Goal: Obtain resource: Download file/media

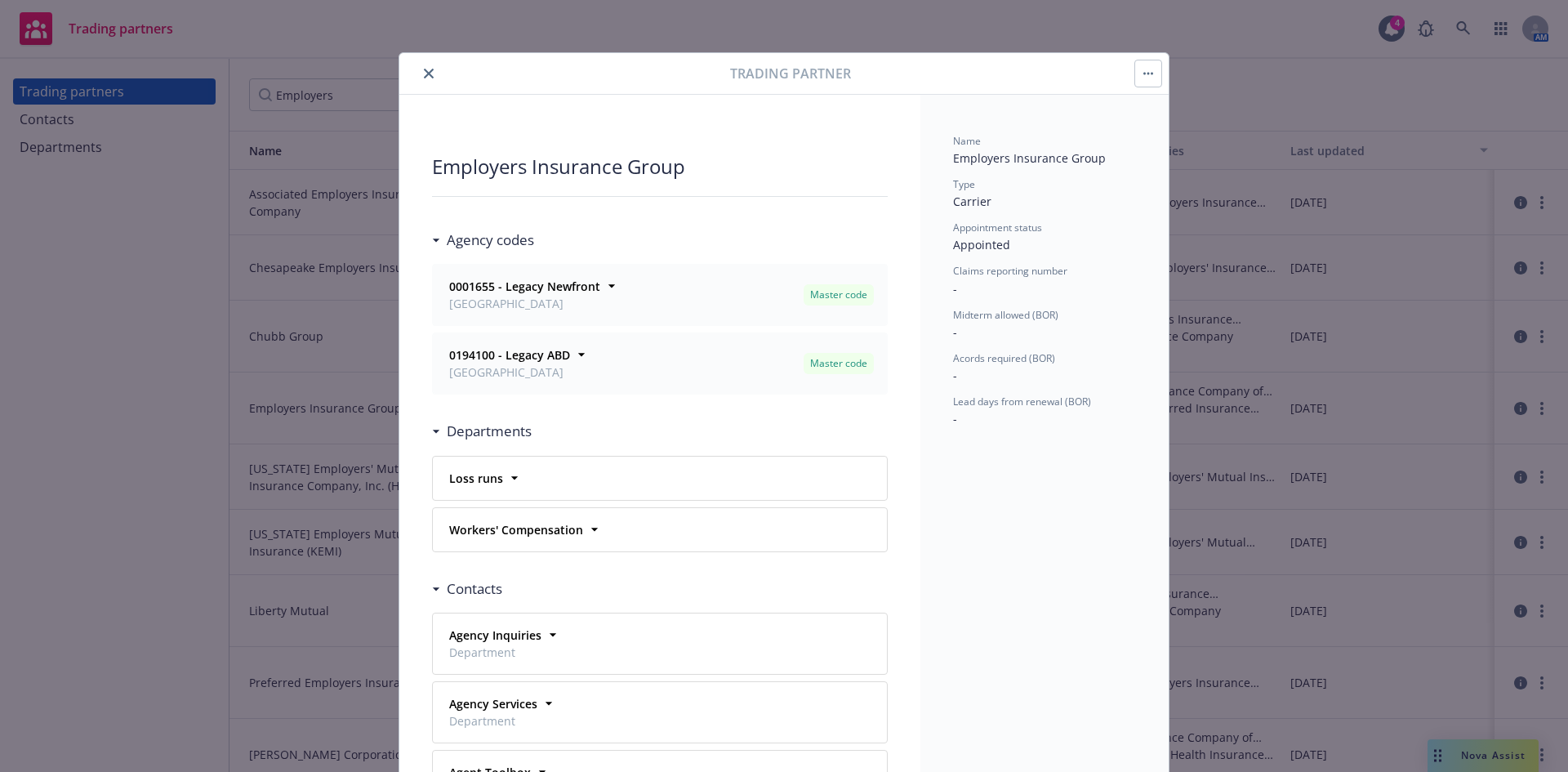
click at [424, 69] on icon "close" at bounding box center [429, 73] width 10 height 10
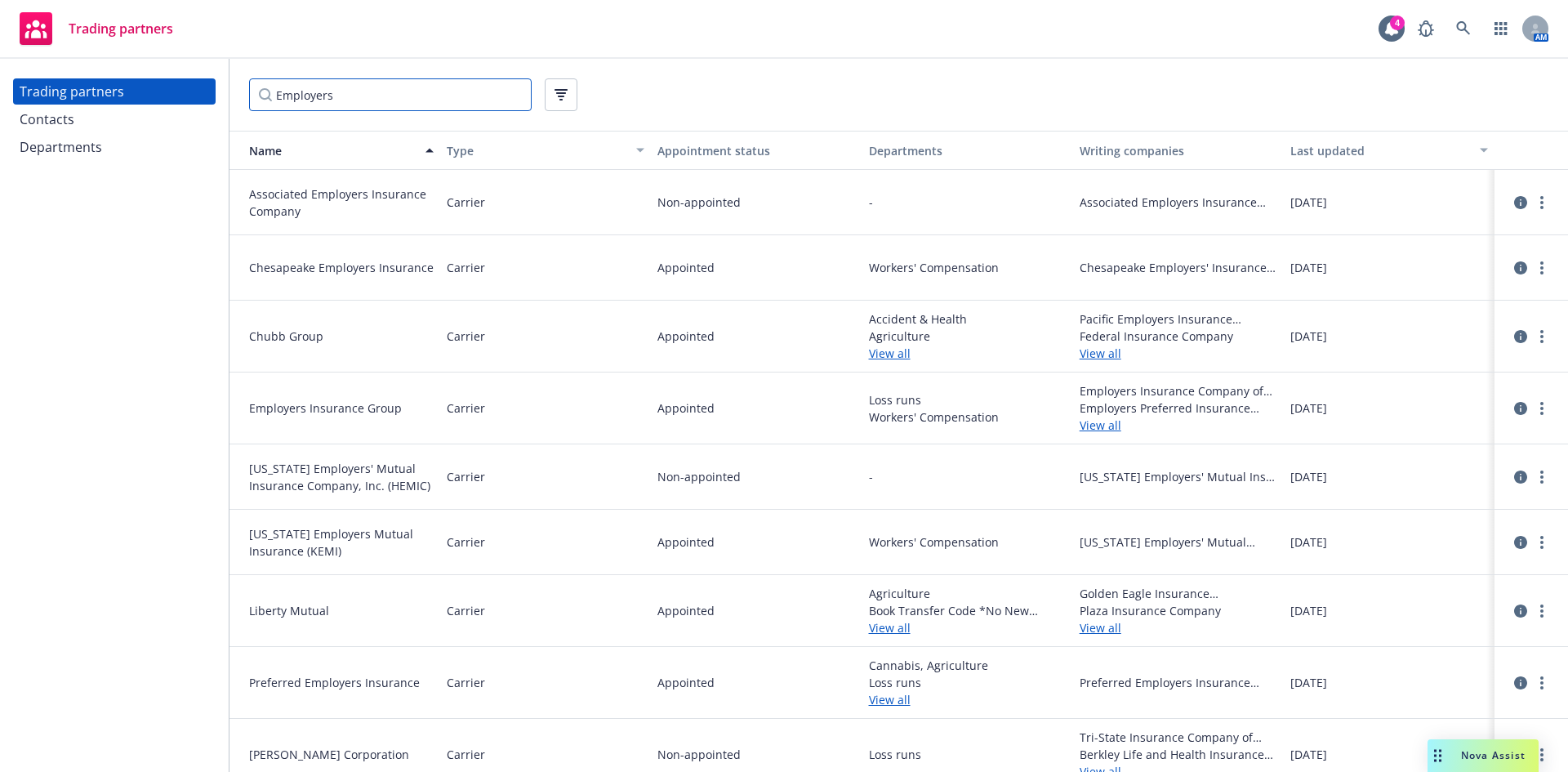
click at [409, 103] on input "Employers" at bounding box center [390, 95] width 282 height 33
drag, startPoint x: 279, startPoint y: 100, endPoint x: -92, endPoint y: 121, distance: 371.6
click at [0, 121] on html "Trading partners 4 AM Trading partners Contacts Departments Employers Name Type…" at bounding box center [784, 386] width 1568 height 772
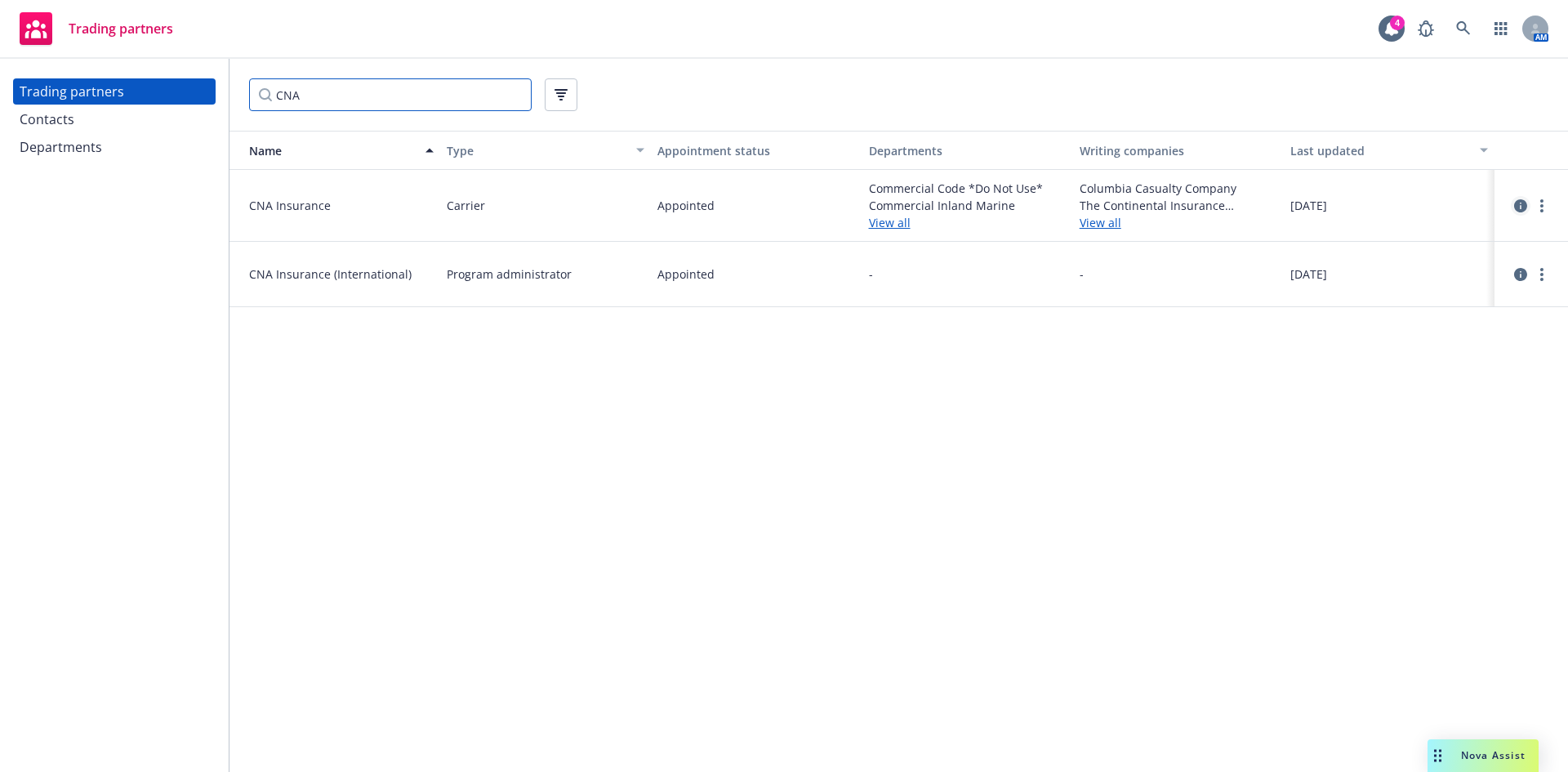
type input "CNA"
click at [1527, 207] on icon "circleInformation" at bounding box center [1521, 206] width 13 height 13
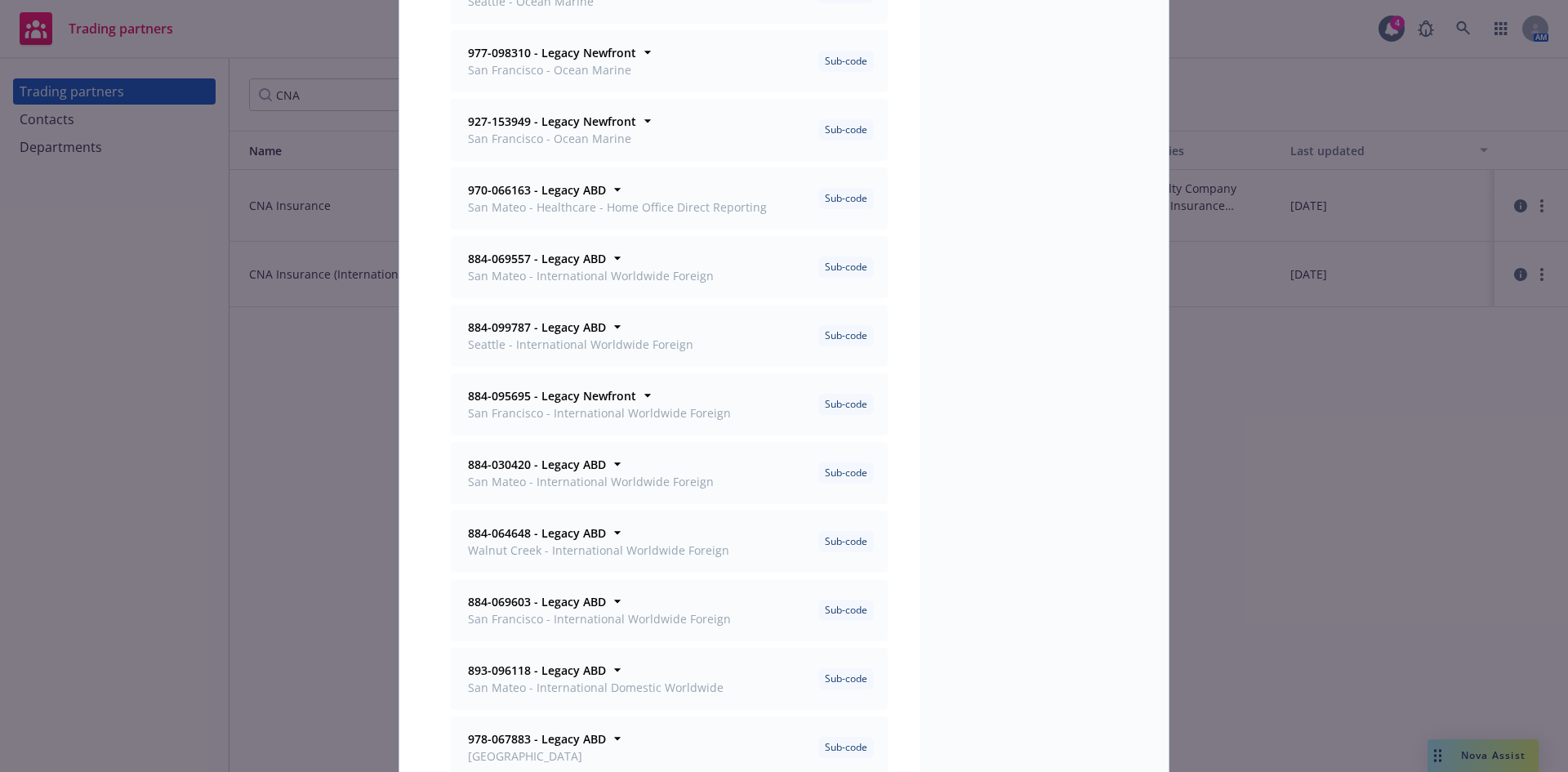
scroll to position [817, 0]
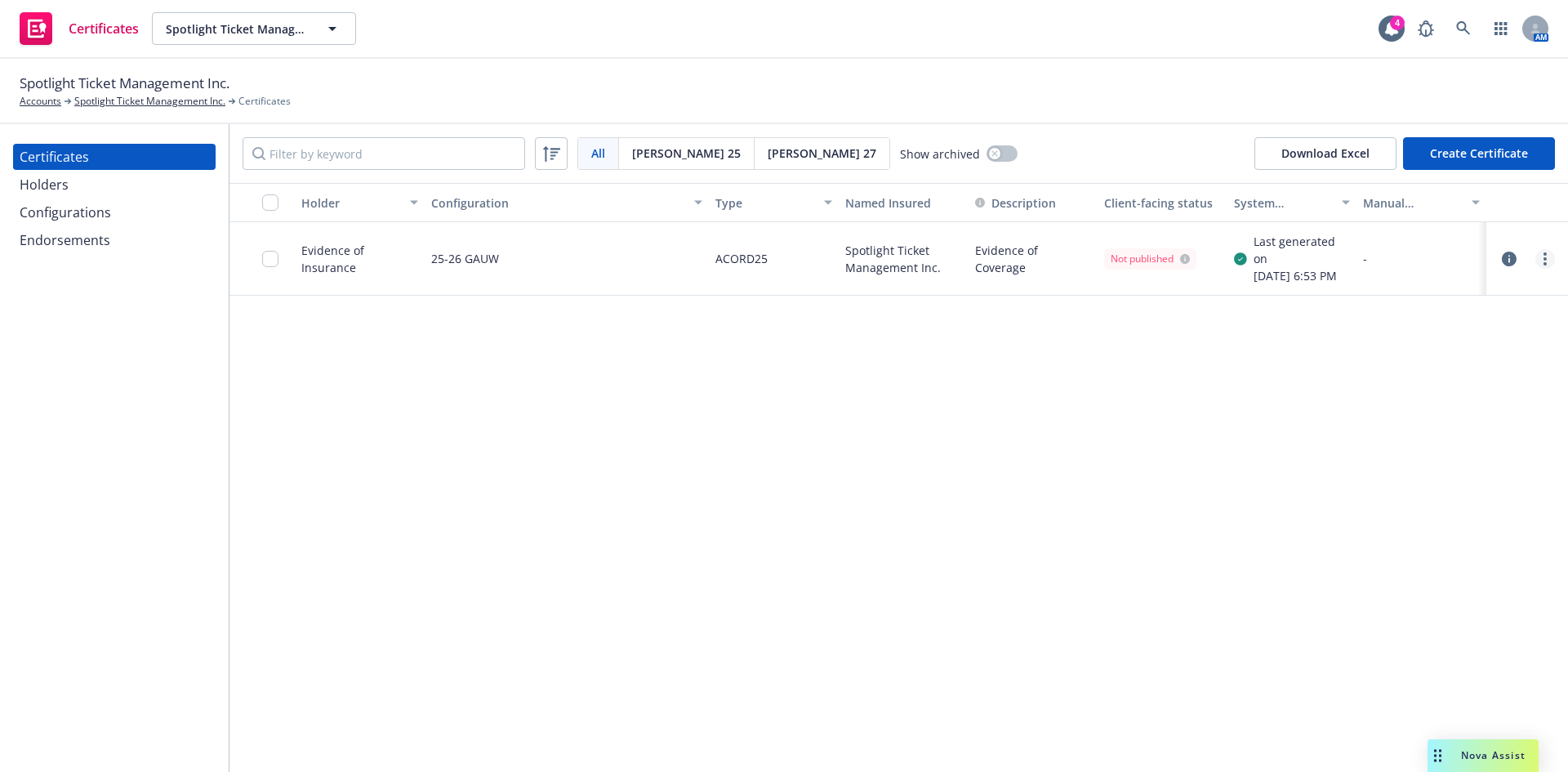
click at [1538, 262] on link "more" at bounding box center [1546, 260] width 20 height 20
click at [1434, 285] on link "Edit" at bounding box center [1423, 292] width 261 height 33
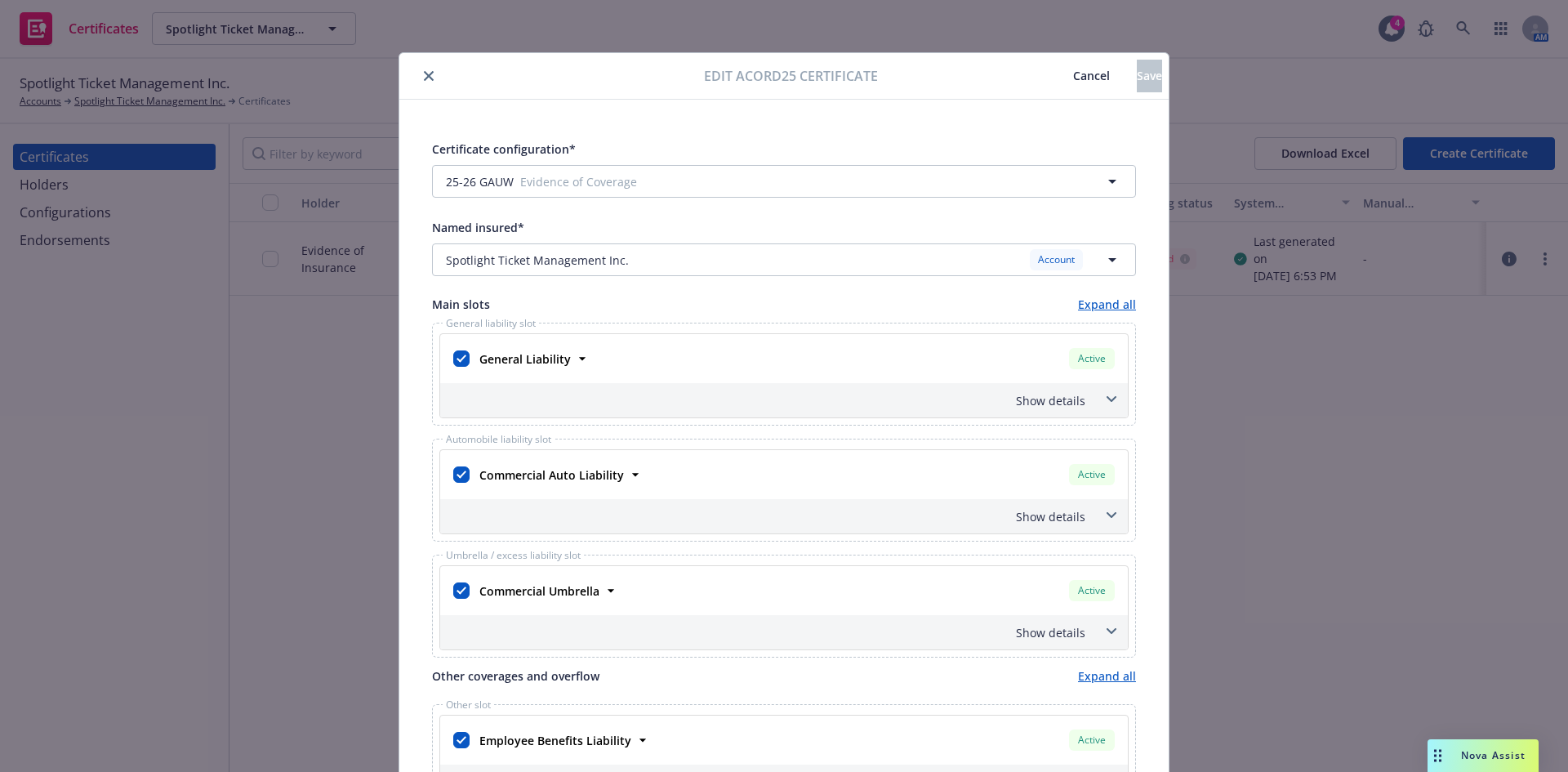
click at [1047, 84] on button "Cancel" at bounding box center [1092, 76] width 91 height 33
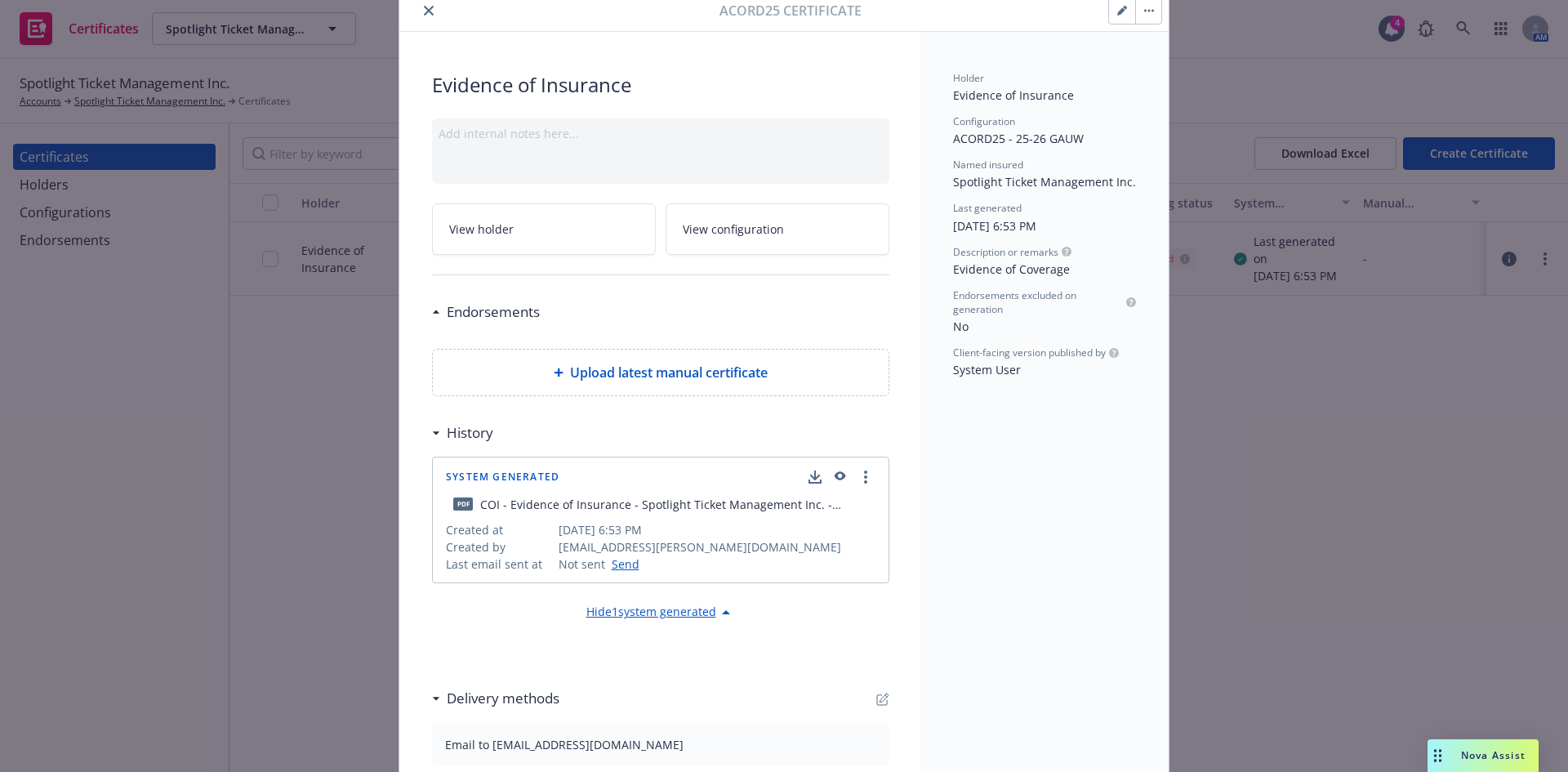
scroll to position [150, 0]
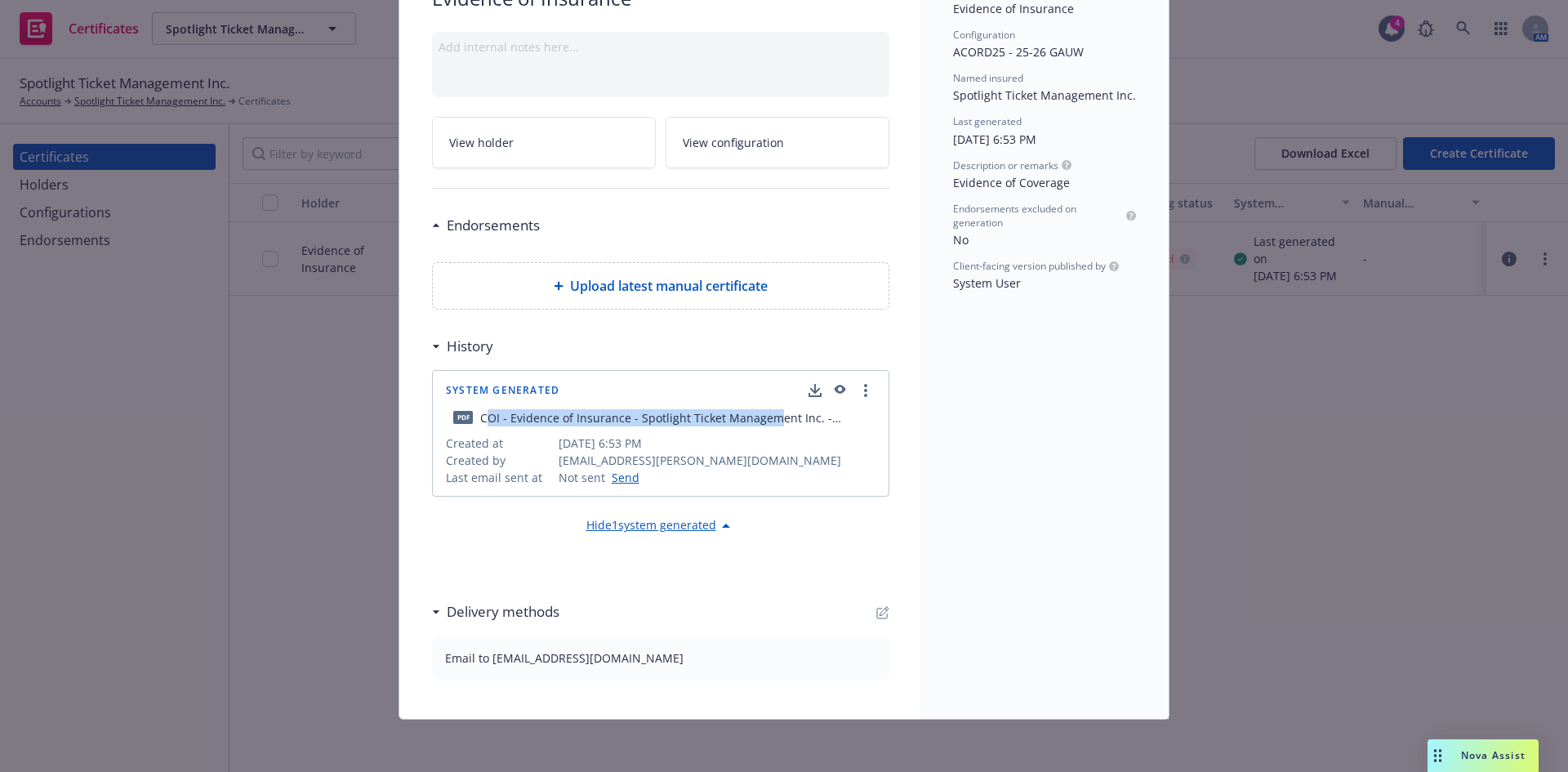
drag, startPoint x: 478, startPoint y: 417, endPoint x: 762, endPoint y: 415, distance: 284.0
click at [762, 415] on div "COI - Evidence of Insurance - Spotlight Ticket Management Inc. - fillable.pdf" at bounding box center [678, 418] width 395 height 17
click at [816, 421] on div "COI - Evidence of Insurance - Spotlight Ticket Management Inc. - fillable.pdf" at bounding box center [678, 418] width 395 height 17
drag, startPoint x: 805, startPoint y: 419, endPoint x: 470, endPoint y: 419, distance: 335.0
click at [470, 419] on div "pdf COI - Evidence of Insurance - Spotlight Ticket Management Inc. - fillable.p…" at bounding box center [661, 418] width 430 height 35
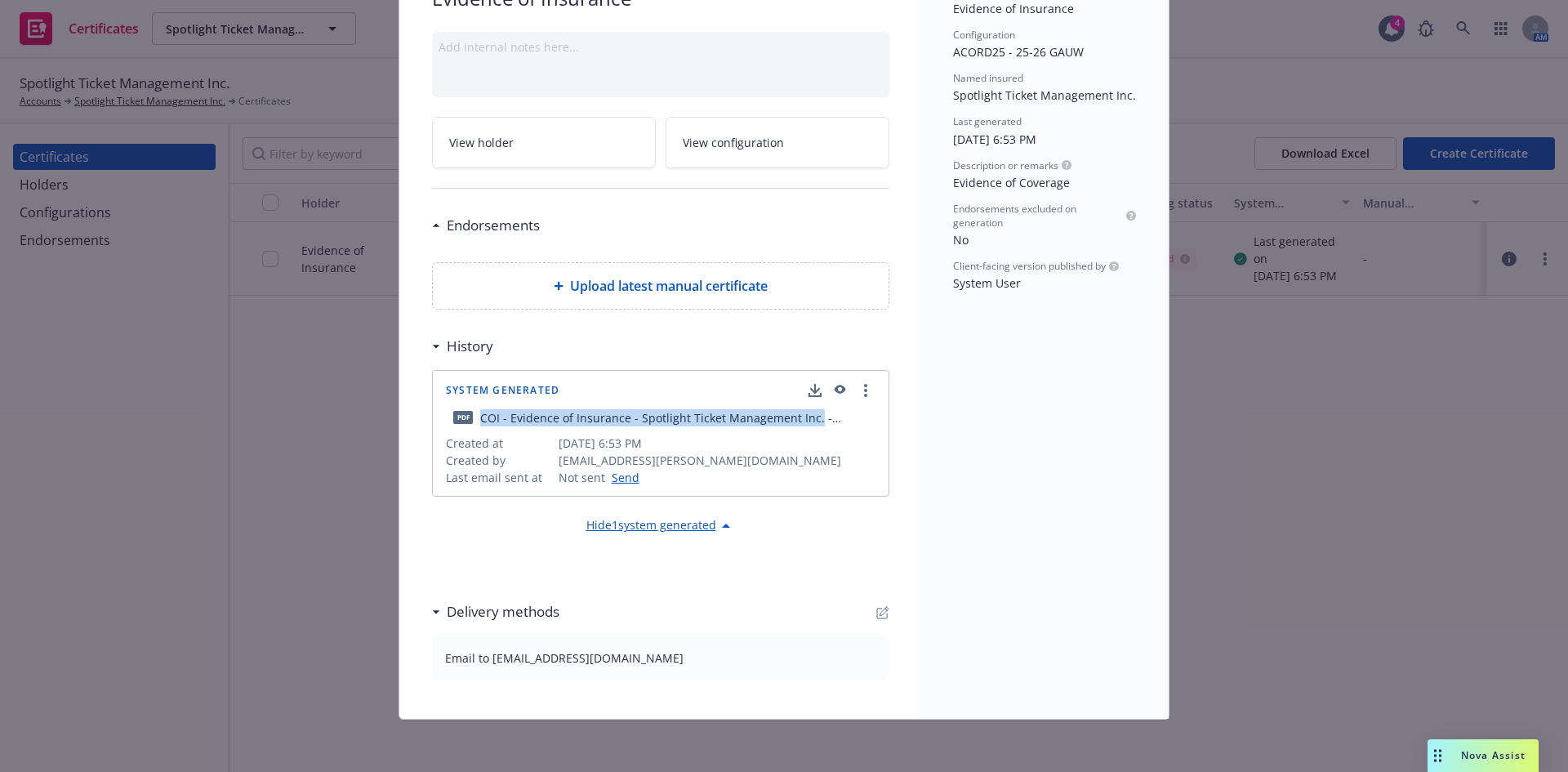
copy div "COI - Evidence of Insurance - Spotlight Ticket Management Inc."
click at [835, 470] on div "Not sent Send" at bounding box center [717, 477] width 318 height 17
click at [824, 421] on div "COI - Evidence of Insurance - Spotlight Ticket Management Inc. - fillable.pdf" at bounding box center [678, 418] width 395 height 17
click at [816, 424] on div "COI - Evidence of Insurance - Spotlight Ticket Management Inc. - fillable.pdf" at bounding box center [678, 418] width 395 height 17
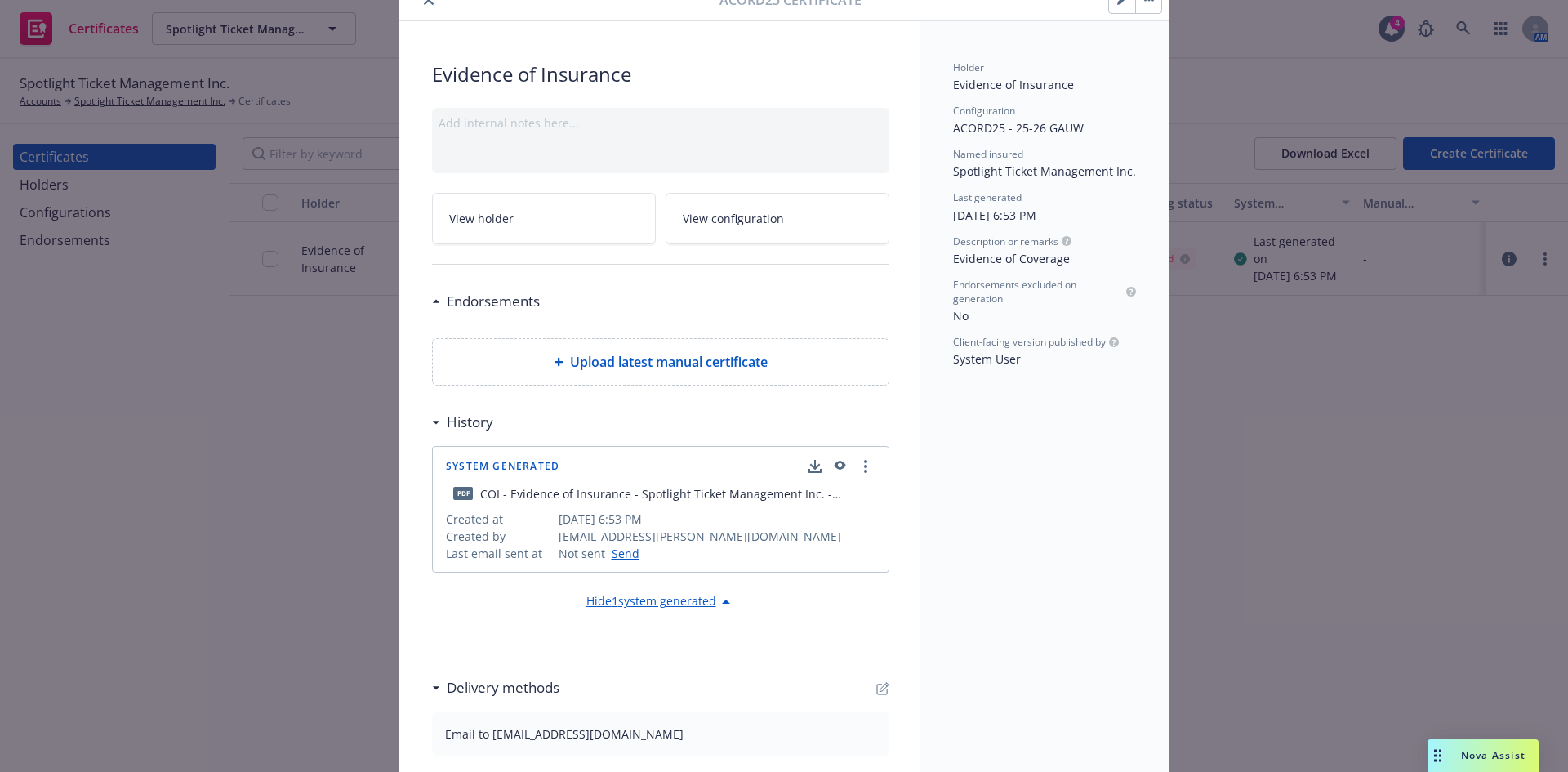
scroll to position [0, 0]
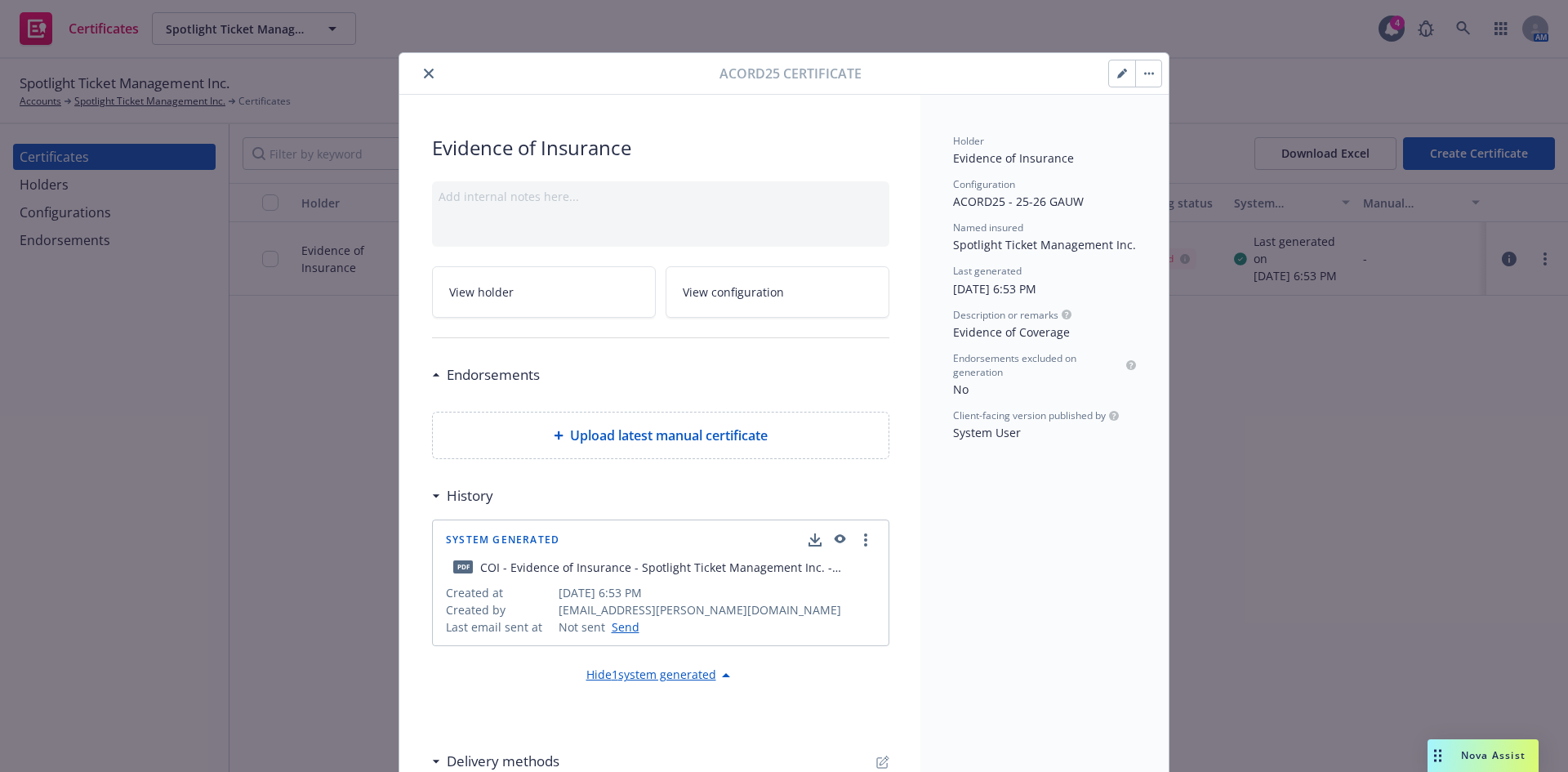
click at [419, 69] on button "close" at bounding box center [429, 73] width 20 height 20
